Goal: Task Accomplishment & Management: Complete application form

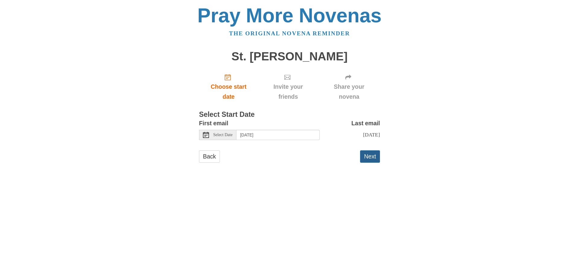
click at [370, 163] on button "Next" at bounding box center [370, 156] width 20 height 12
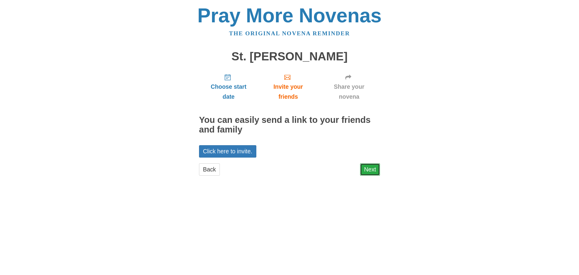
click at [370, 170] on link "Next" at bounding box center [370, 169] width 20 height 12
